Goal: Task Accomplishment & Management: Complete application form

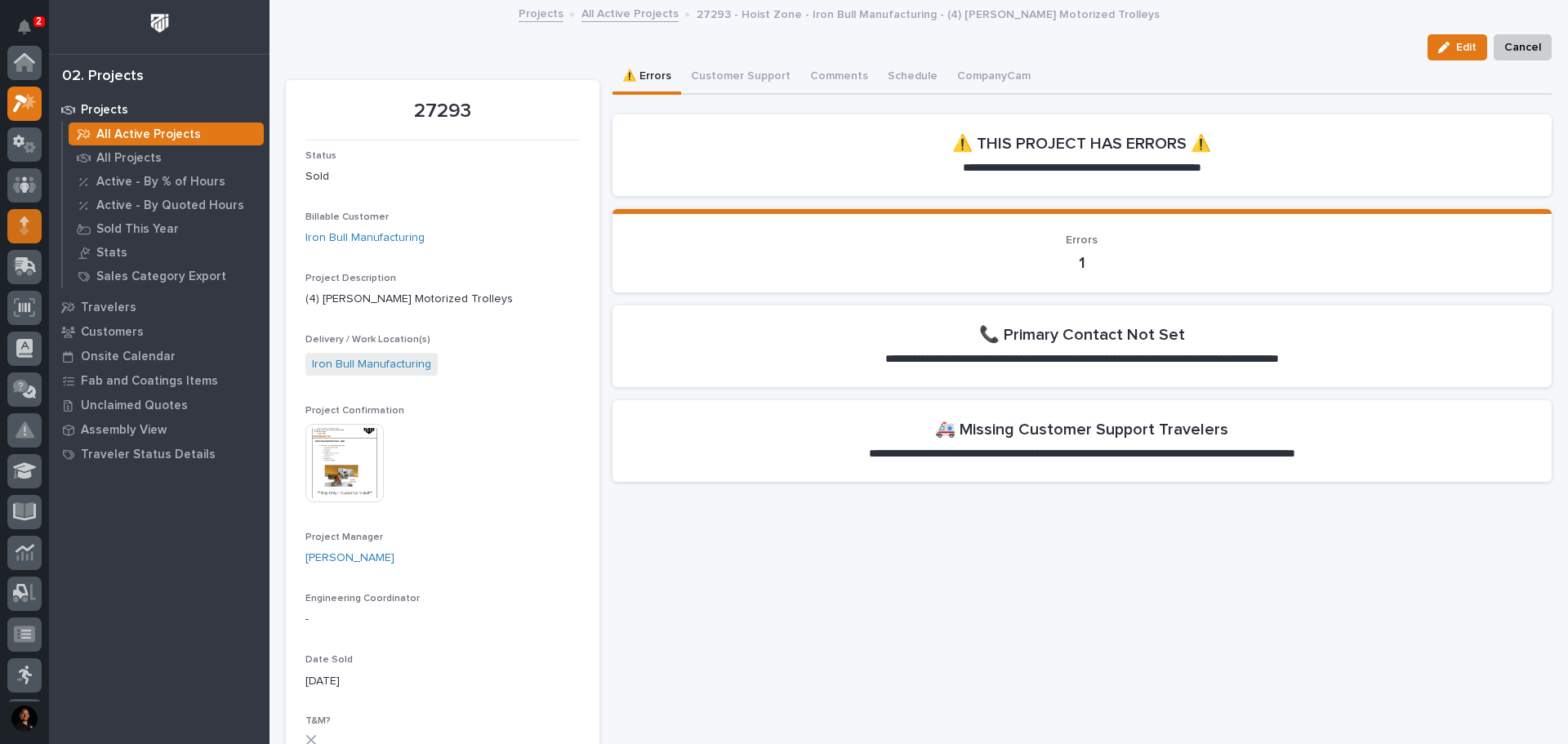
scroll to position [41, 0]
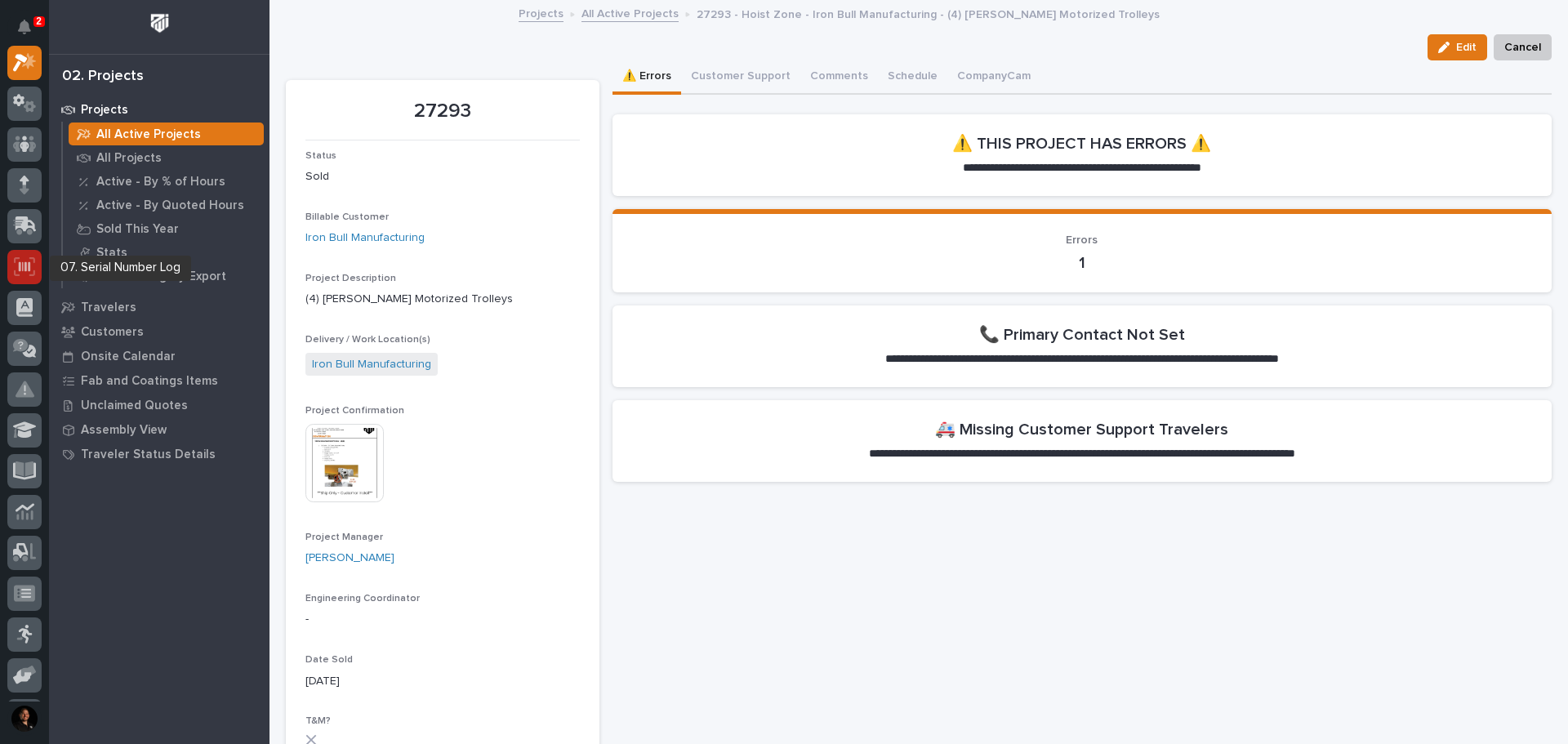
click at [25, 257] on icon at bounding box center [24, 267] width 21 height 19
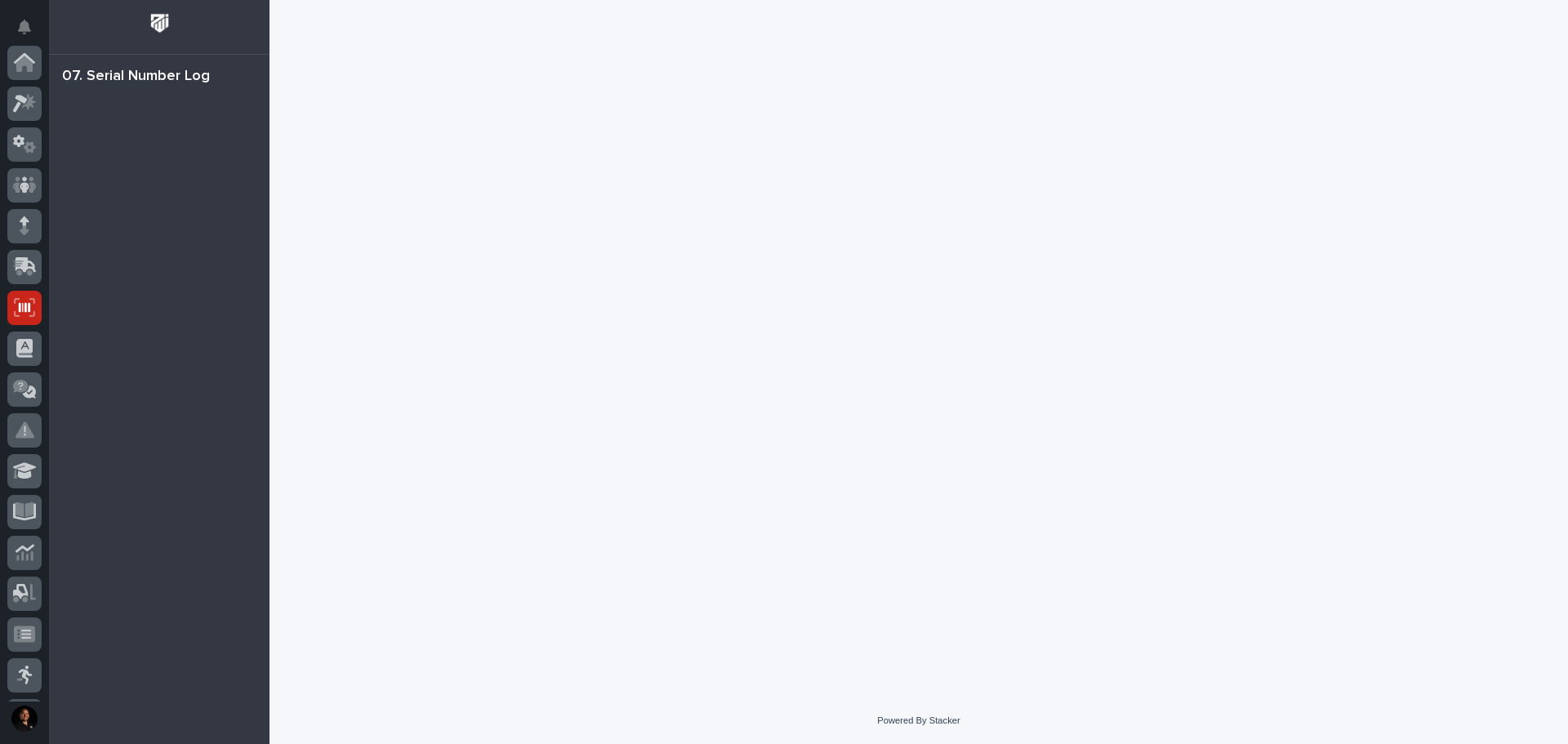
scroll to position [242, 0]
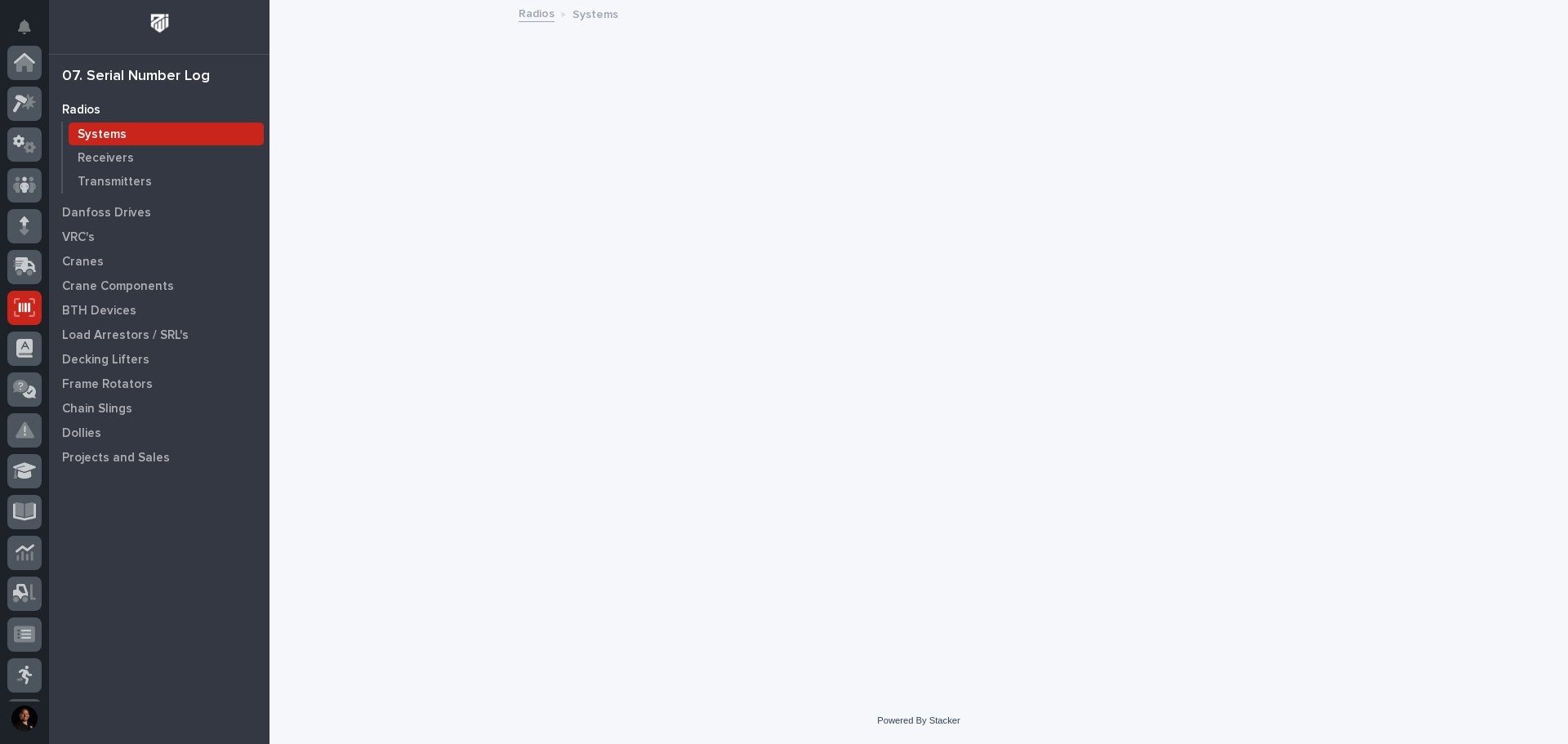
scroll to position [242, 0]
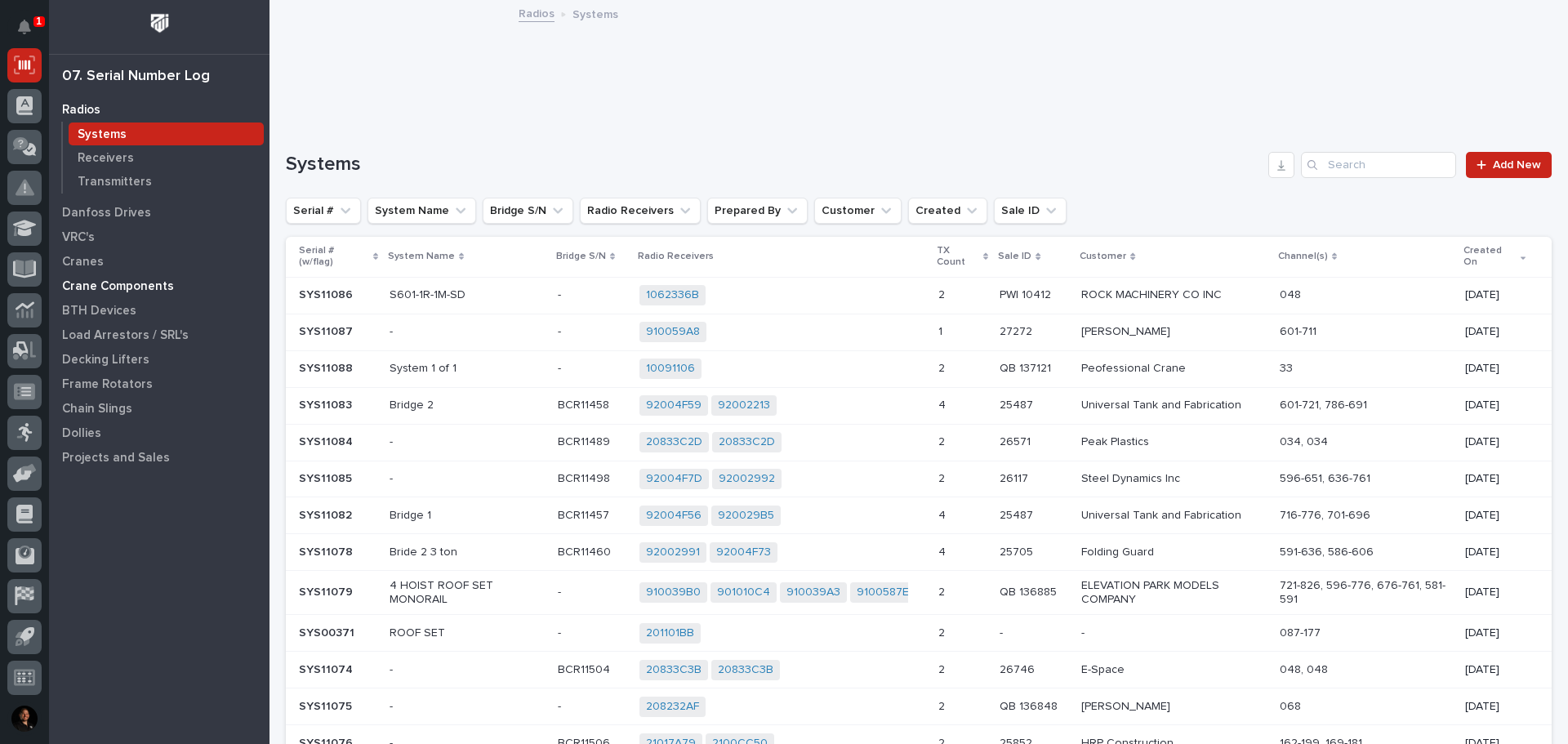
click at [129, 291] on p "Crane Components" at bounding box center [118, 287] width 111 height 15
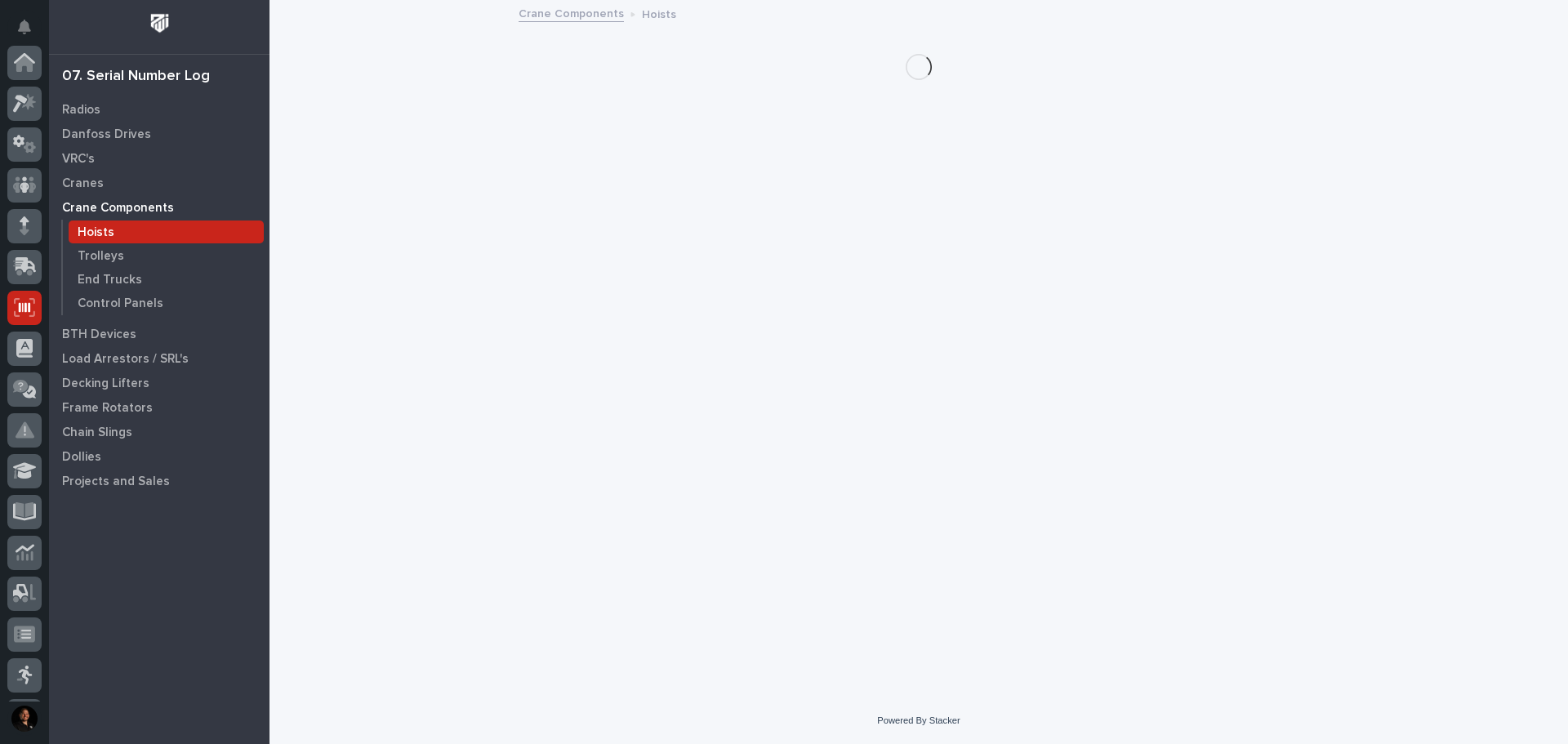
scroll to position [242, 0]
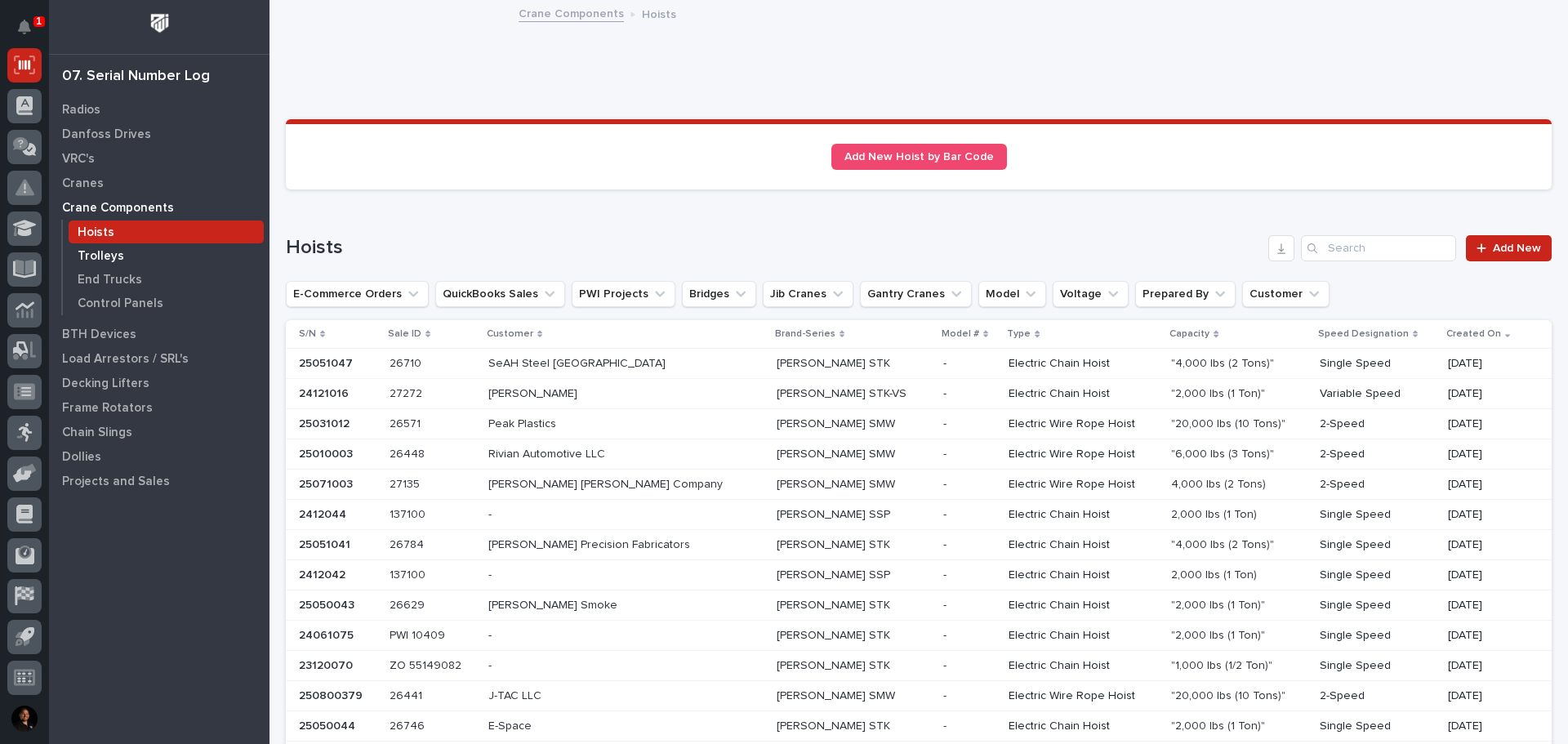
click at [111, 260] on p "Trolleys" at bounding box center [101, 256] width 46 height 15
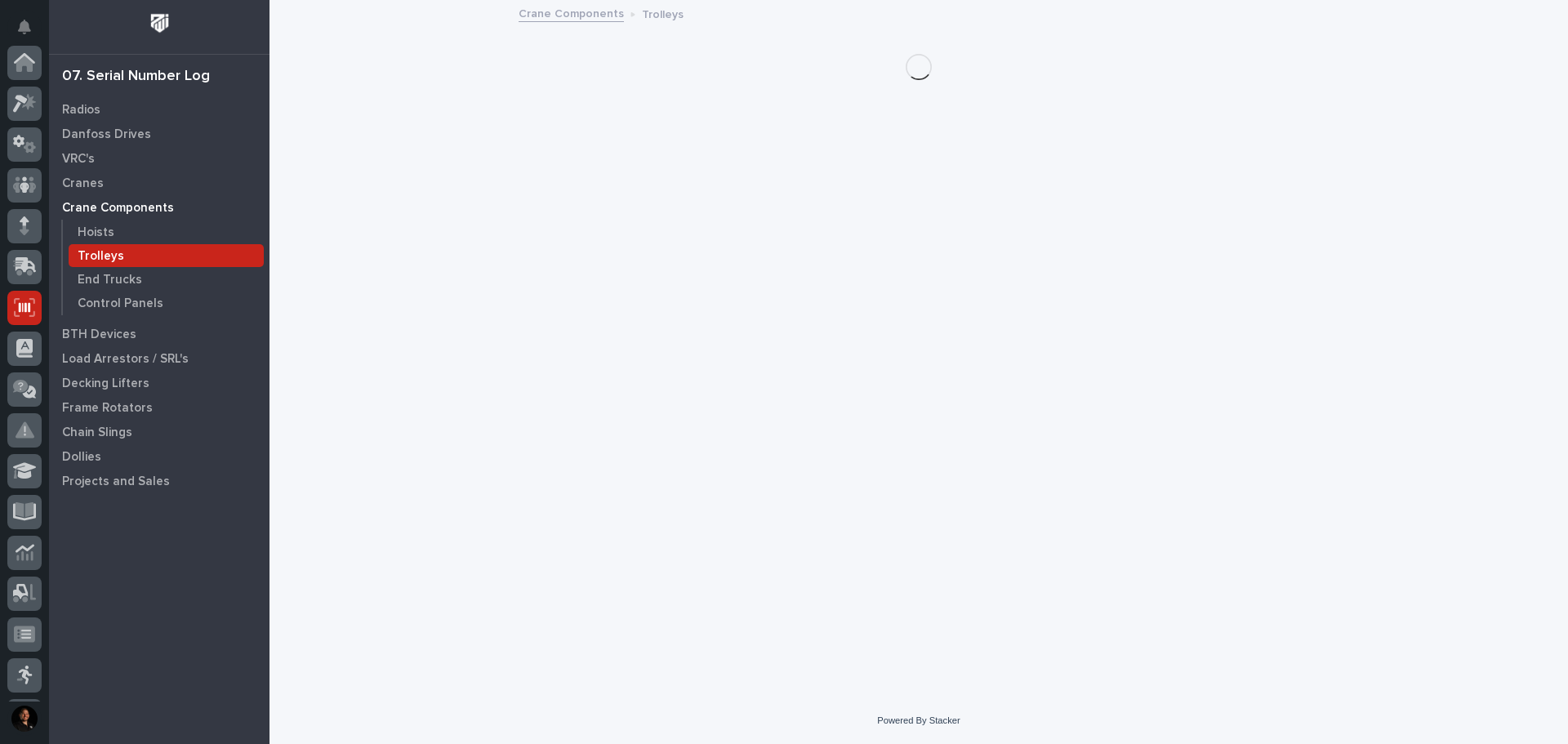
scroll to position [242, 0]
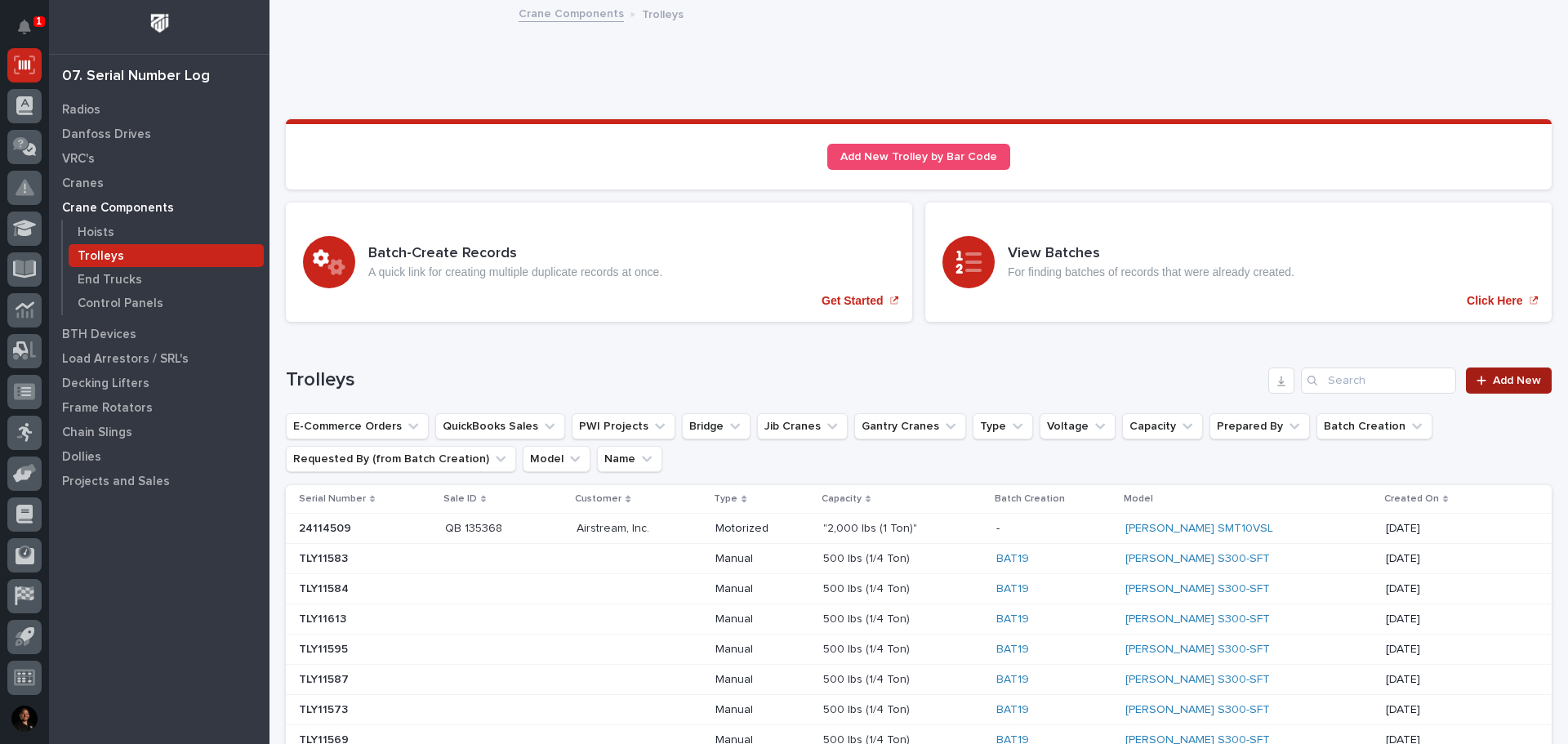
click at [1510, 381] on span "Add New" at bounding box center [1517, 381] width 48 height 11
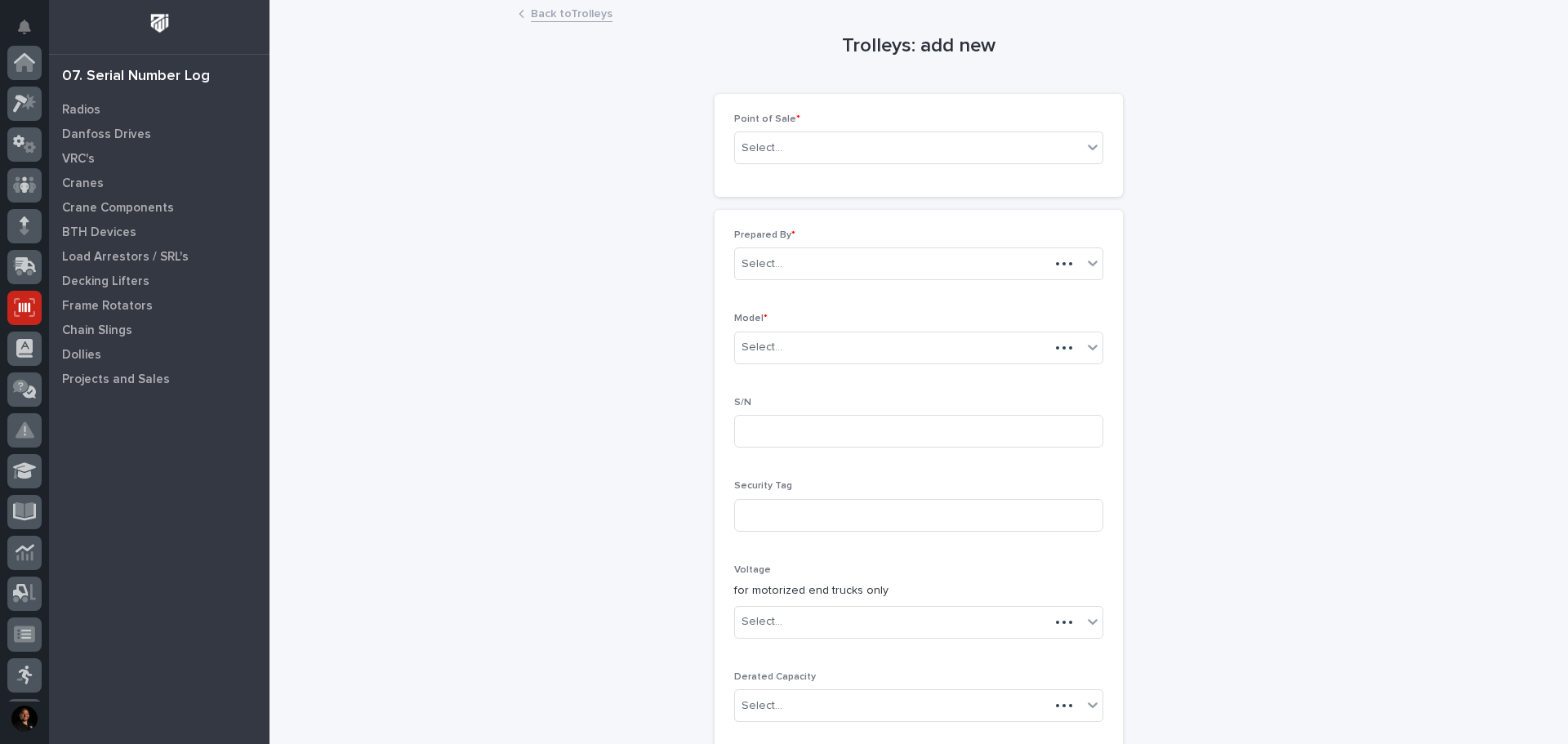
scroll to position [242, 0]
click at [807, 163] on div "Select..." at bounding box center [919, 148] width 369 height 33
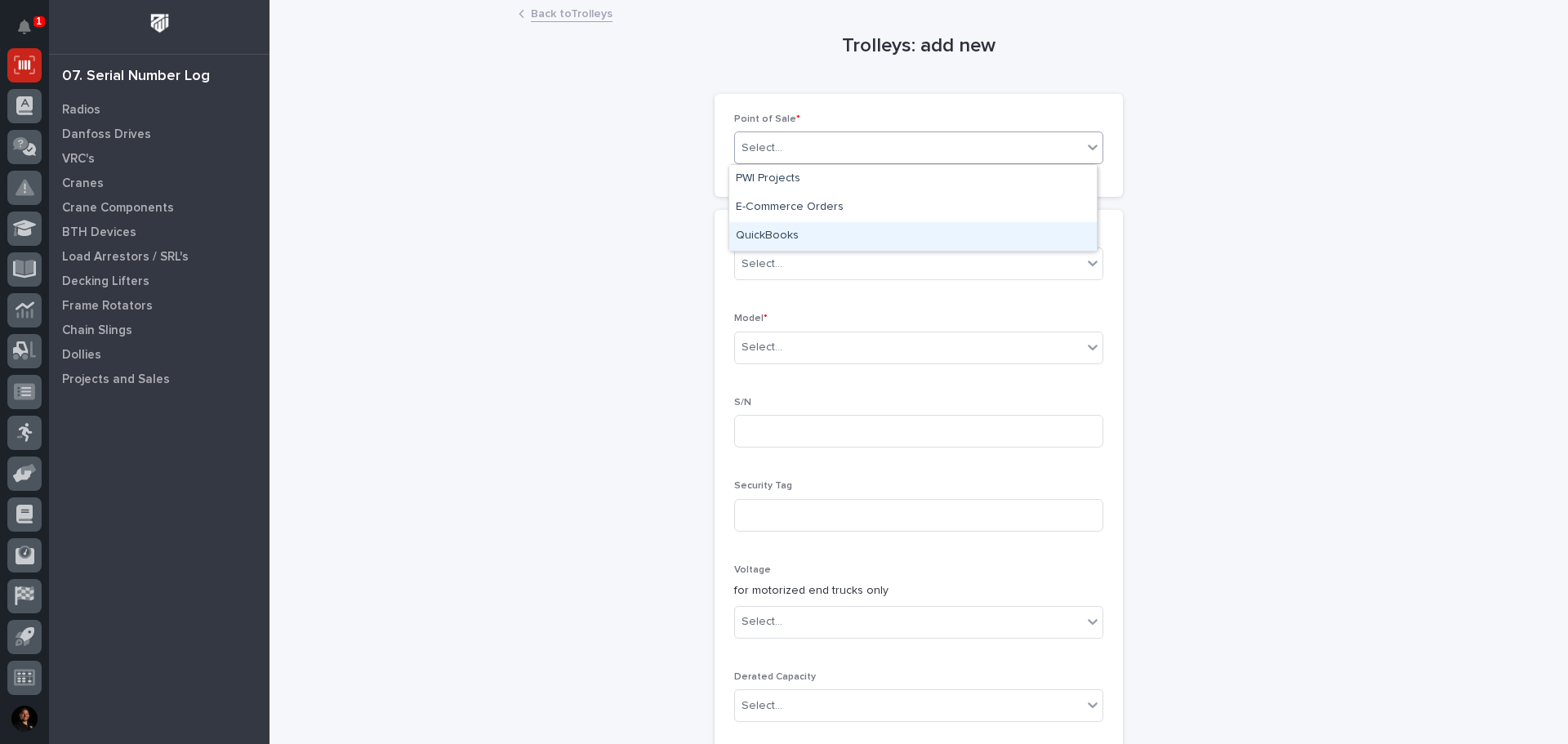
click at [817, 228] on div "QuickBooks" at bounding box center [913, 236] width 368 height 29
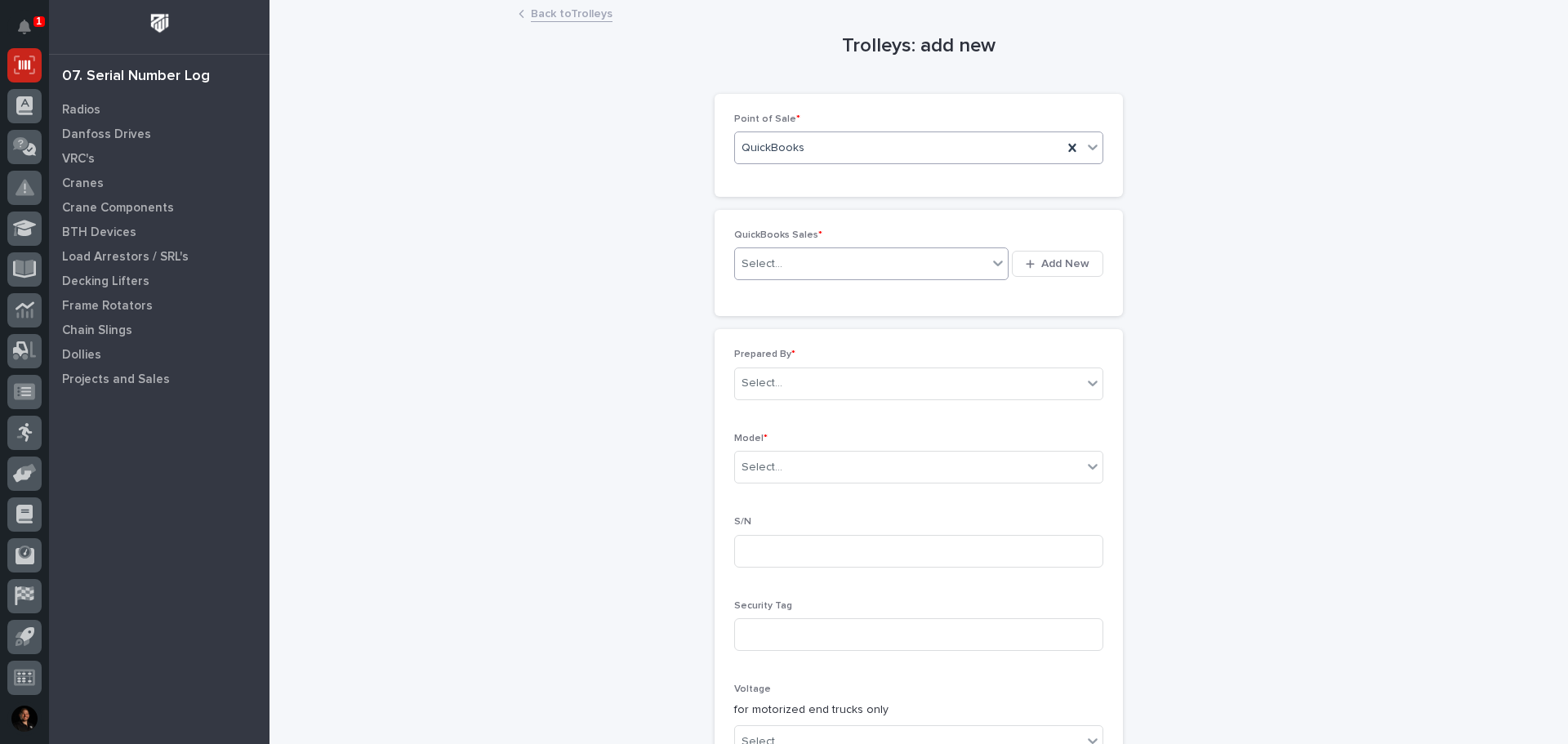
click at [783, 275] on div "Select..." at bounding box center [862, 264] width 253 height 27
type input "*"
click at [1028, 268] on icon "button" at bounding box center [1030, 264] width 9 height 10
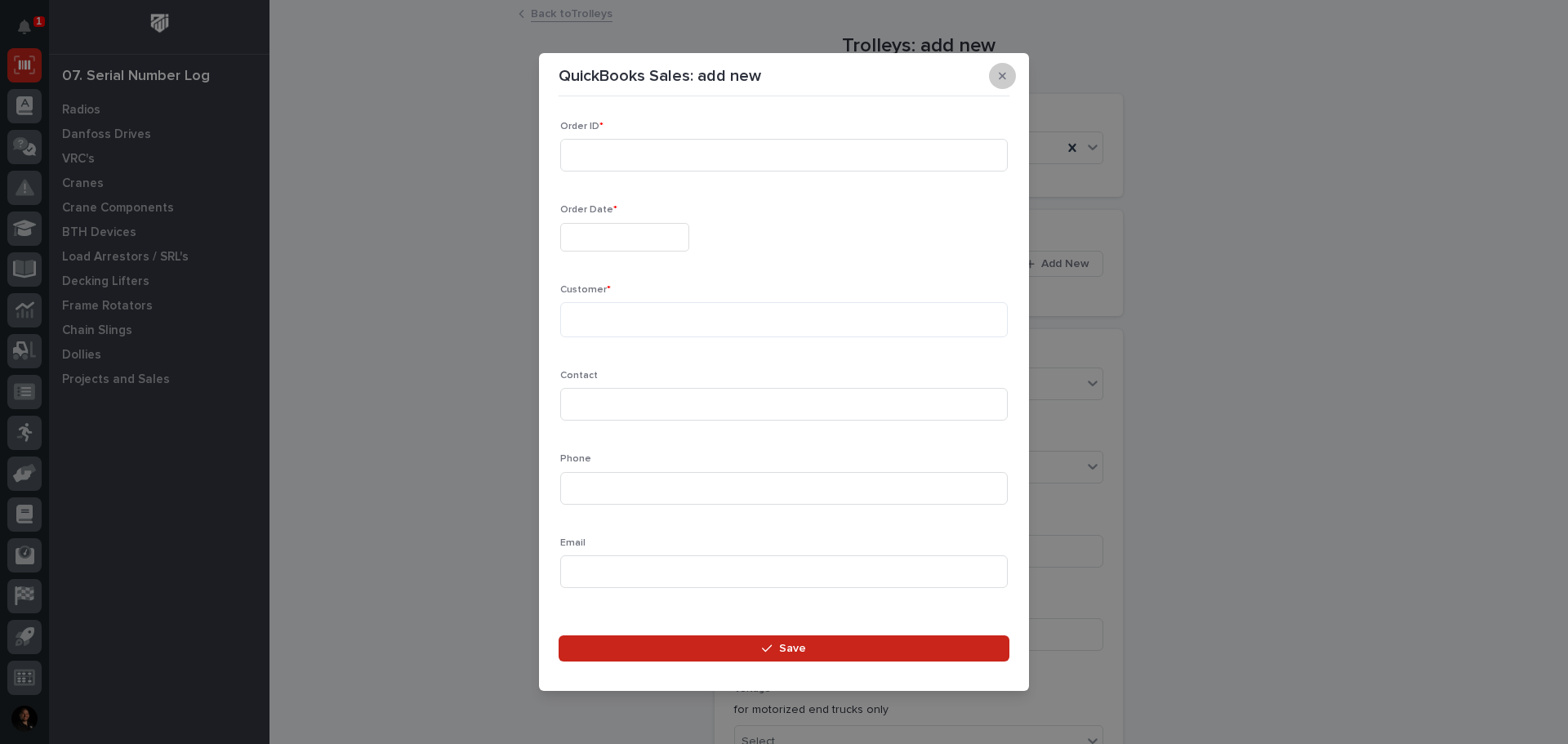
click at [1006, 76] on button "button" at bounding box center [1002, 76] width 27 height 26
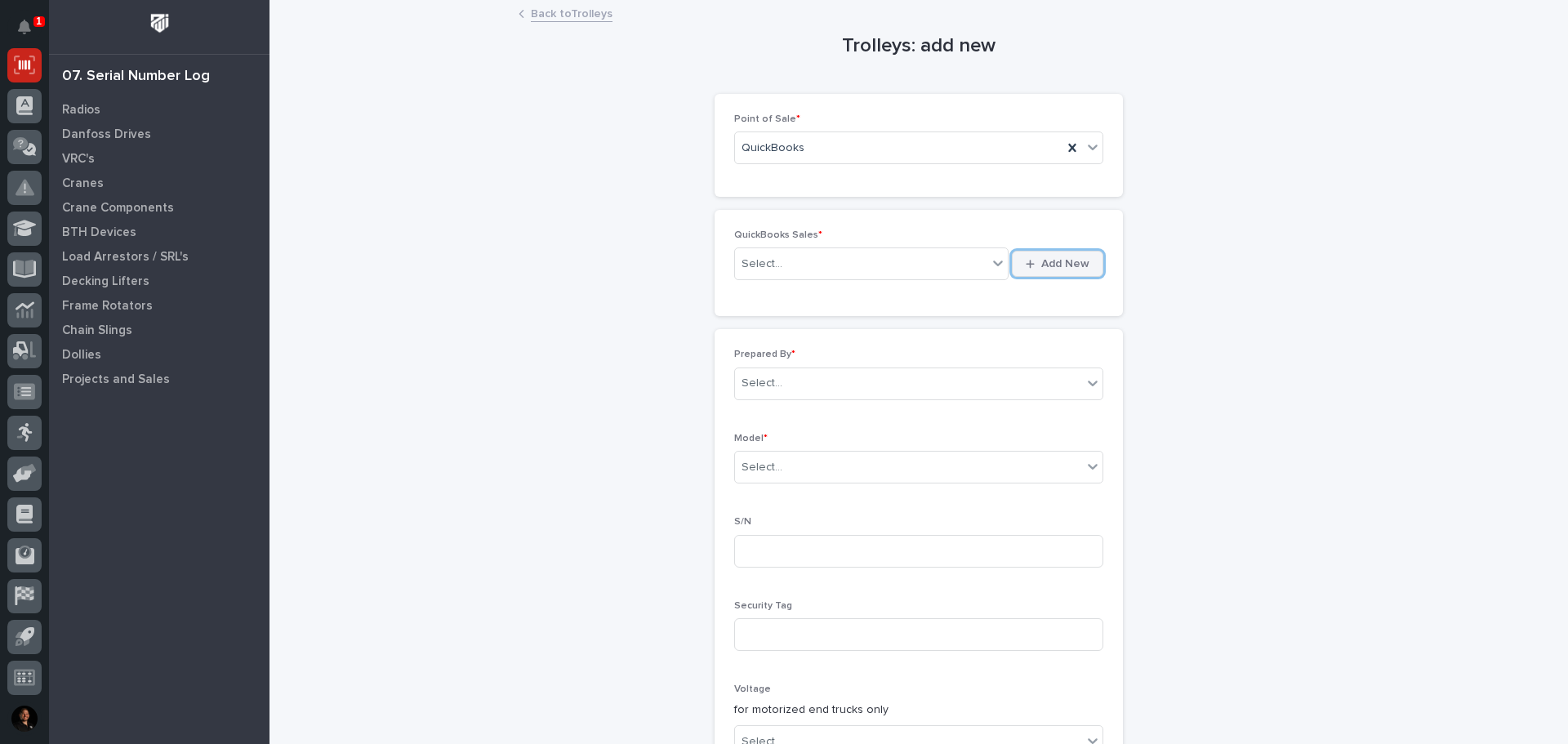
click at [1080, 263] on span "Add New" at bounding box center [1065, 264] width 48 height 15
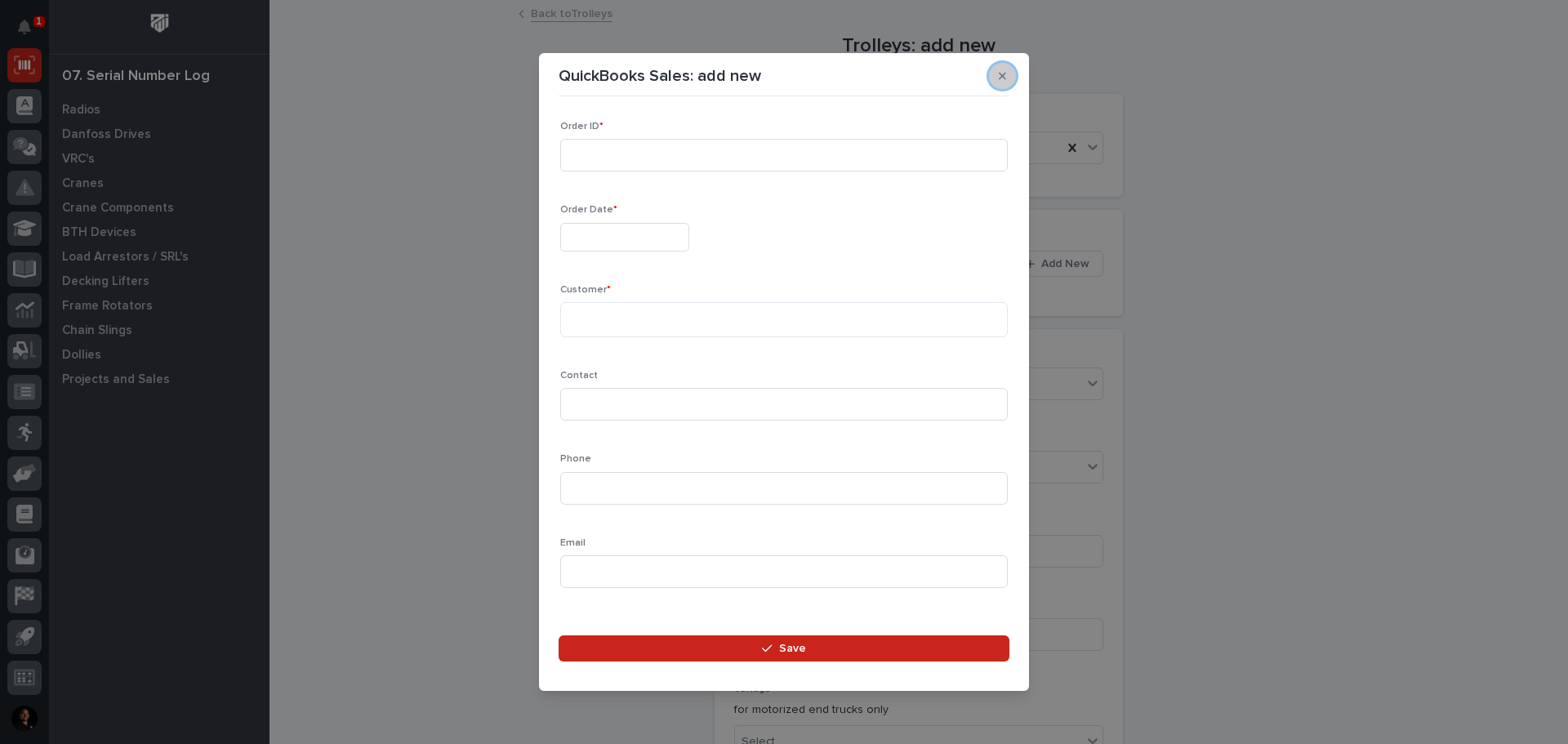
click at [1012, 73] on button "button" at bounding box center [1002, 76] width 27 height 26
